Goal: Transaction & Acquisition: Obtain resource

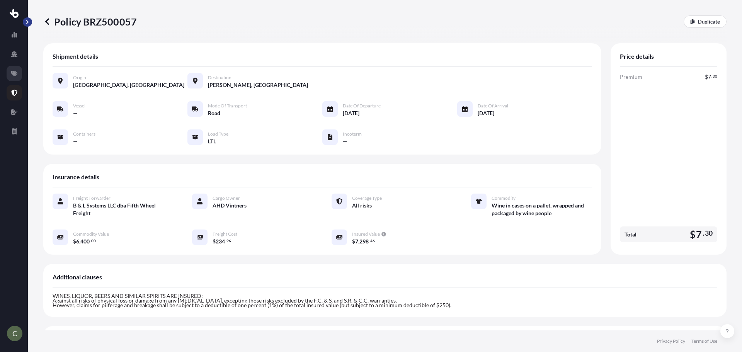
click at [14, 74] on icon at bounding box center [14, 73] width 6 height 5
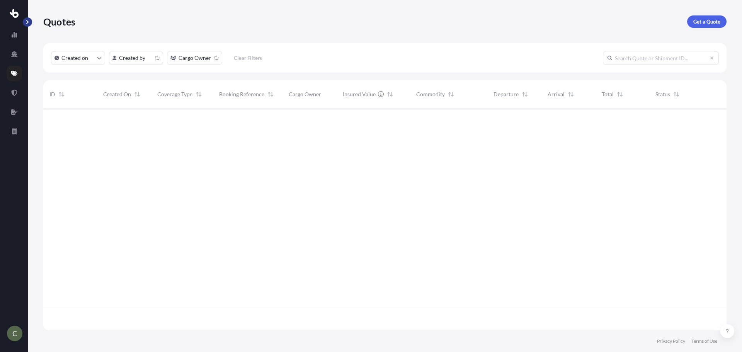
scroll to position [221, 677]
click at [703, 21] on p "Get a Quote" at bounding box center [706, 22] width 27 height 8
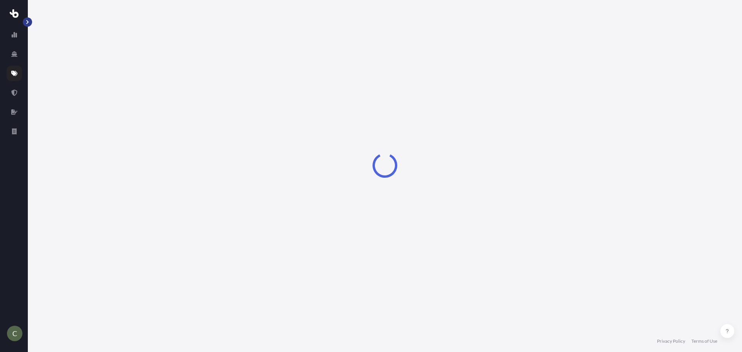
select select "Sea"
select select "1"
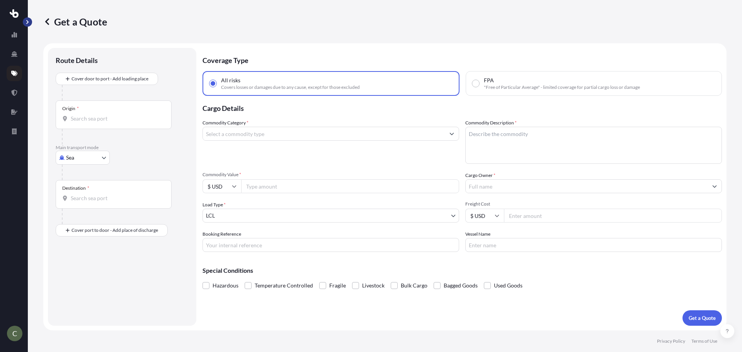
click at [92, 158] on body "C Get a Quote Route Details Cover door to port - Add loading place Place of loa…" at bounding box center [371, 176] width 742 height 352
click at [81, 206] on span "Road" at bounding box center [76, 206] width 12 height 8
select select "Road"
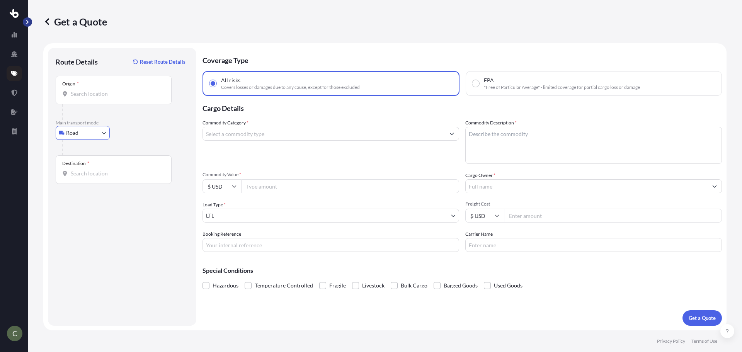
click at [92, 94] on input "Origin *" at bounding box center [116, 94] width 91 height 8
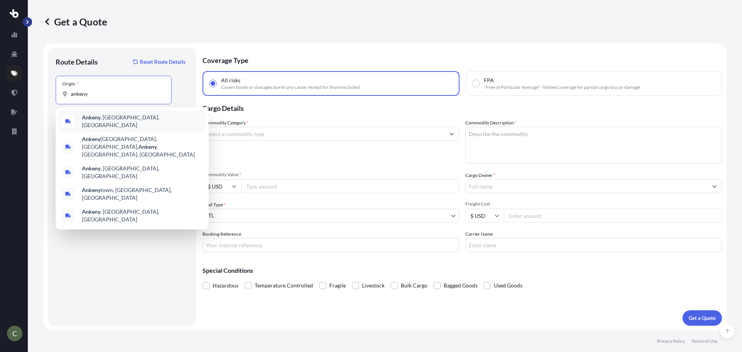
click at [92, 121] on b "Ankeny" at bounding box center [91, 117] width 19 height 7
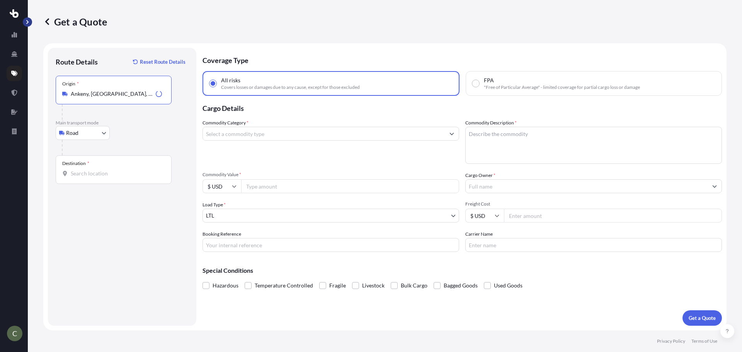
type input "Ankeny, [GEOGRAPHIC_DATA], [GEOGRAPHIC_DATA]"
click at [87, 172] on input "Destination *" at bounding box center [116, 174] width 91 height 8
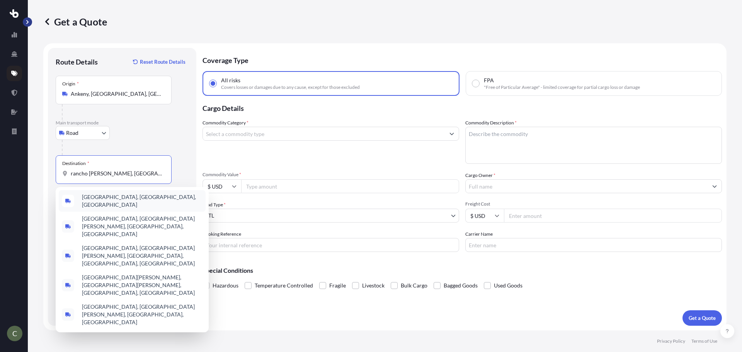
click at [114, 174] on input "rancho [PERSON_NAME], [GEOGRAPHIC_DATA]" at bounding box center [116, 174] width 91 height 8
type input "[GEOGRAPHIC_DATA][PERSON_NAME], [GEOGRAPHIC_DATA]"
drag, startPoint x: 139, startPoint y: 176, endPoint x: 71, endPoint y: 167, distance: 69.0
click at [71, 167] on div "Destination * [GEOGRAPHIC_DATA][PERSON_NAME], [GEOGRAPHIC_DATA]" at bounding box center [114, 169] width 116 height 29
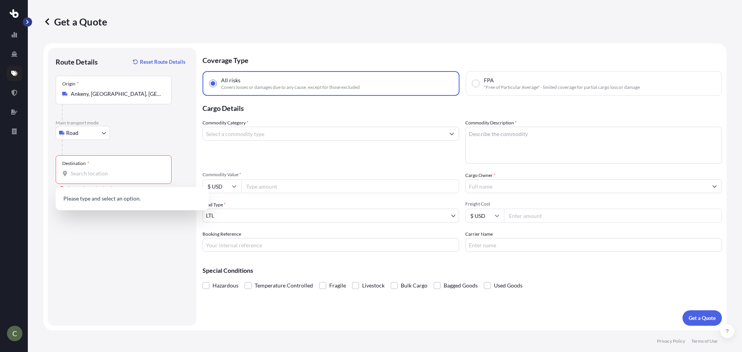
click at [71, 177] on div at bounding box center [113, 174] width 103 height 8
click at [71, 177] on input "Destination * Please select a destination" at bounding box center [116, 174] width 91 height 8
drag, startPoint x: 72, startPoint y: 177, endPoint x: 71, endPoint y: 172, distance: 5.5
click at [70, 172] on div at bounding box center [113, 174] width 103 height 8
click at [71, 172] on input "Destination * Please select a destination" at bounding box center [116, 174] width 91 height 8
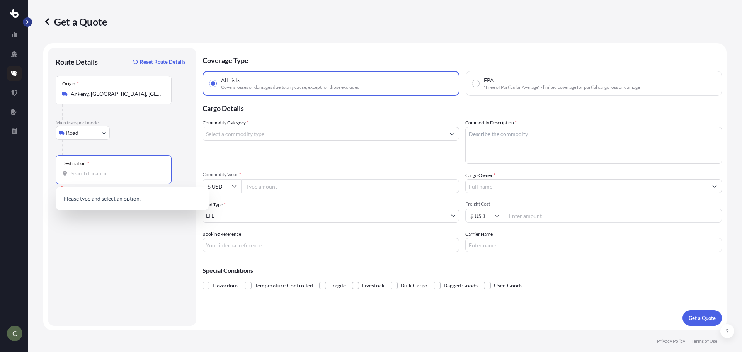
click at [76, 174] on input "Destination * Please select a destination" at bounding box center [116, 174] width 91 height 8
paste input "[GEOGRAPHIC_DATA][PERSON_NAME]"
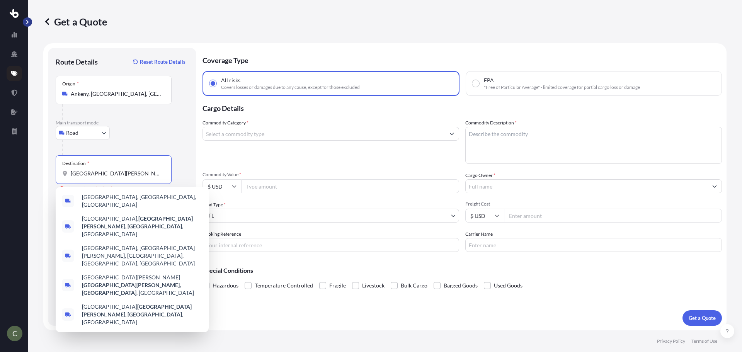
click at [179, 157] on div "Destination * [GEOGRAPHIC_DATA][PERSON_NAME], [GEOGRAPHIC_DATA] Please select a…" at bounding box center [122, 169] width 133 height 29
drag, startPoint x: 145, startPoint y: 176, endPoint x: -7, endPoint y: 144, distance: 154.8
click at [0, 144] on html "0 options available. 5 options available. 5 options available. C Get a Quote Ro…" at bounding box center [371, 176] width 742 height 352
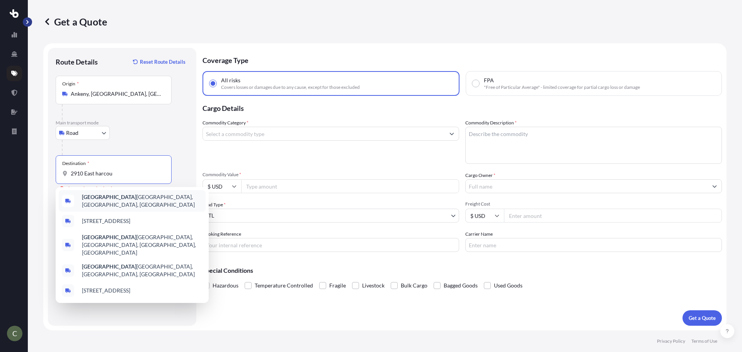
click at [117, 200] on b "[GEOGRAPHIC_DATA]" at bounding box center [109, 197] width 54 height 7
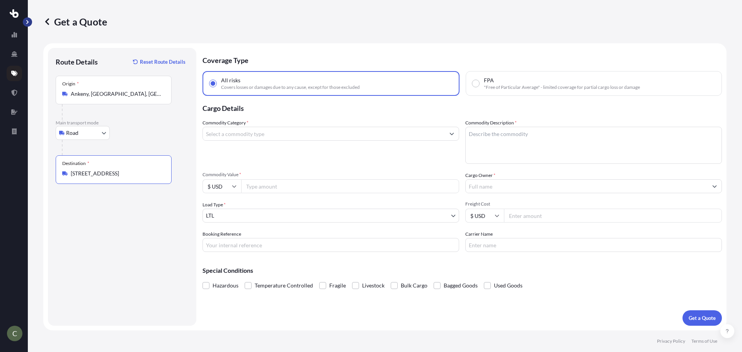
type input "[STREET_ADDRESS]"
click at [264, 131] on input "Commodity Category *" at bounding box center [324, 134] width 242 height 14
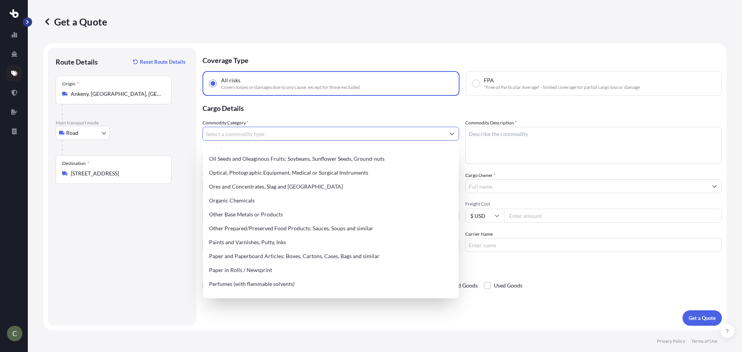
scroll to position [1241, 0]
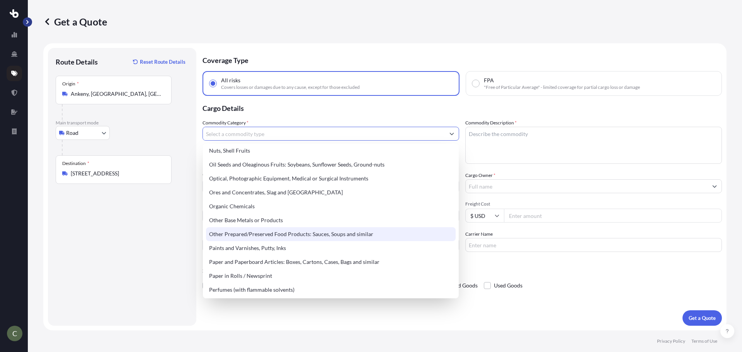
click at [358, 233] on div "Other Prepared/Preserved Food Products: Sauces, Soups and similar" at bounding box center [331, 234] width 250 height 14
type input "Other Prepared/Preserved Food Products: Sauces, Soups and similar"
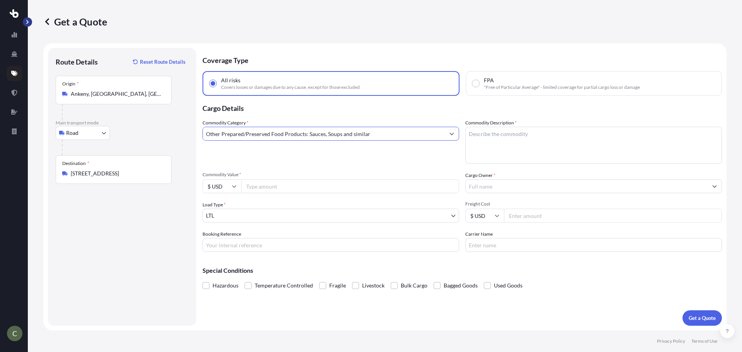
click at [501, 147] on textarea "Commodity Description *" at bounding box center [593, 145] width 257 height 37
type textarea "Soup"
click at [307, 192] on input "Commodity Value *" at bounding box center [350, 186] width 218 height 14
type input "25000"
click at [483, 185] on input "Cargo Owner *" at bounding box center [587, 186] width 242 height 14
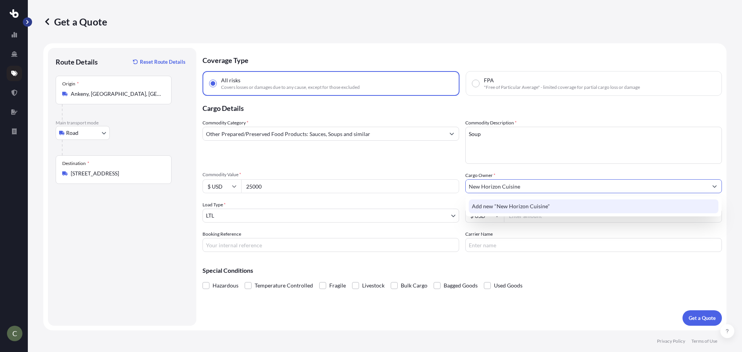
click at [527, 206] on span "Add new "New Horizon Cuisine"" at bounding box center [511, 206] width 78 height 8
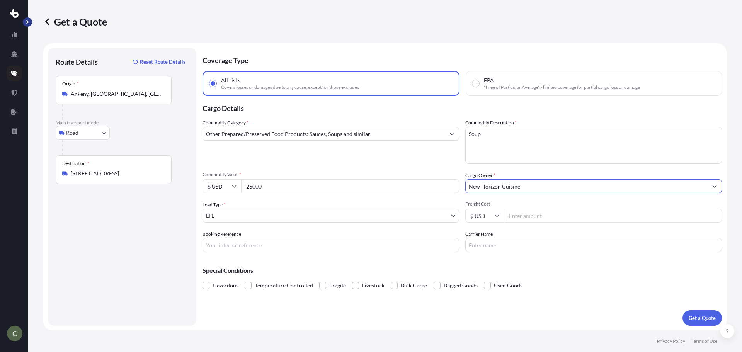
type input "New Horizon Cuisine"
click at [519, 217] on input "Freight Cost" at bounding box center [613, 216] width 218 height 14
type input "344.49"
click at [682, 310] on button "Get a Quote" at bounding box center [701, 317] width 39 height 15
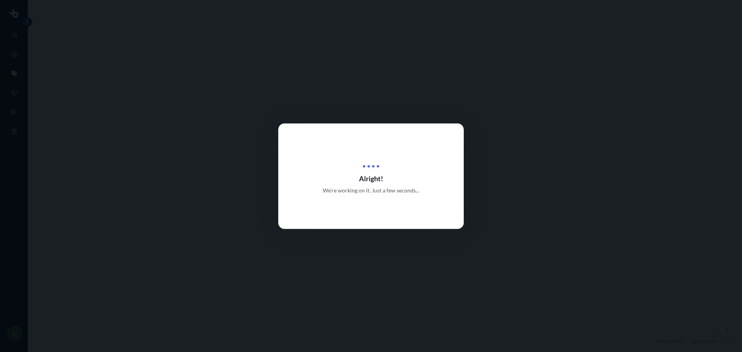
select select "Road"
select select "1"
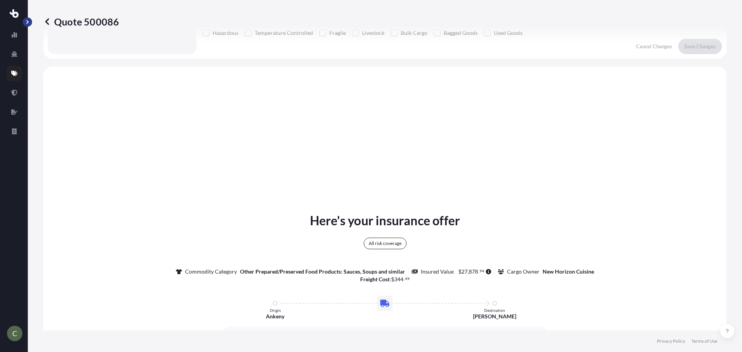
scroll to position [281, 0]
